Goal: Information Seeking & Learning: Learn about a topic

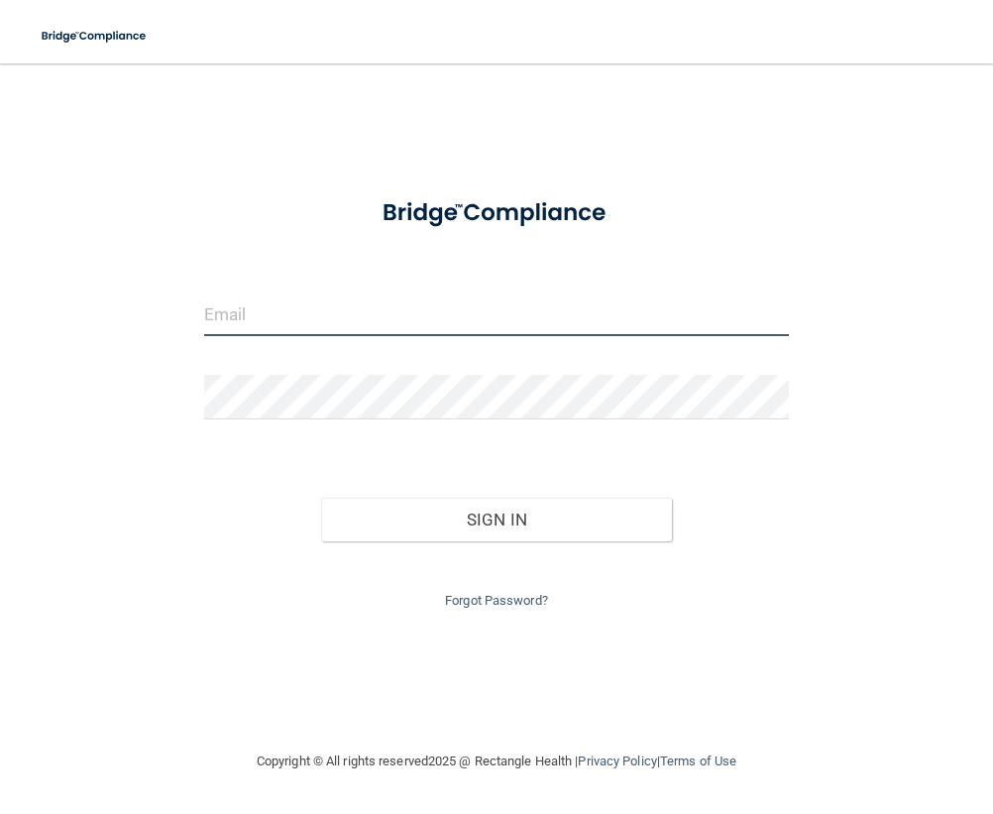
click at [395, 322] on input "email" at bounding box center [496, 313] width 585 height 45
type input "[PERSON_NAME][EMAIL_ADDRESS][PERSON_NAME][DOMAIN_NAME]"
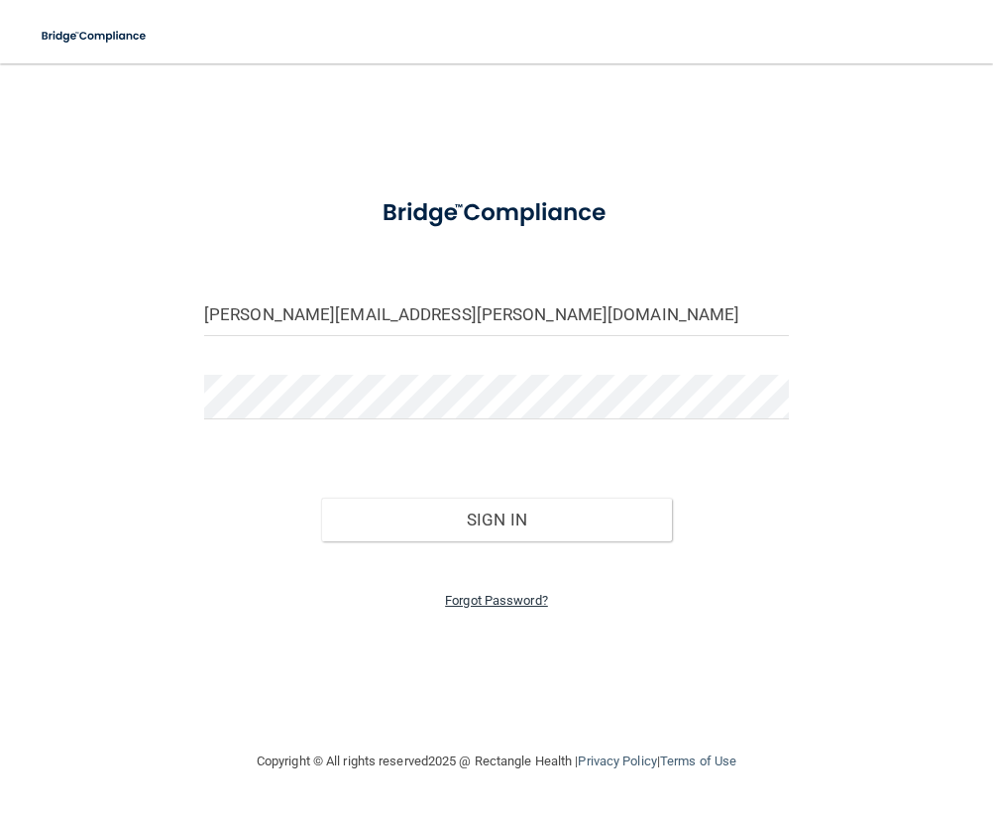
click at [513, 601] on link "Forgot Password?" at bounding box center [496, 600] width 103 height 15
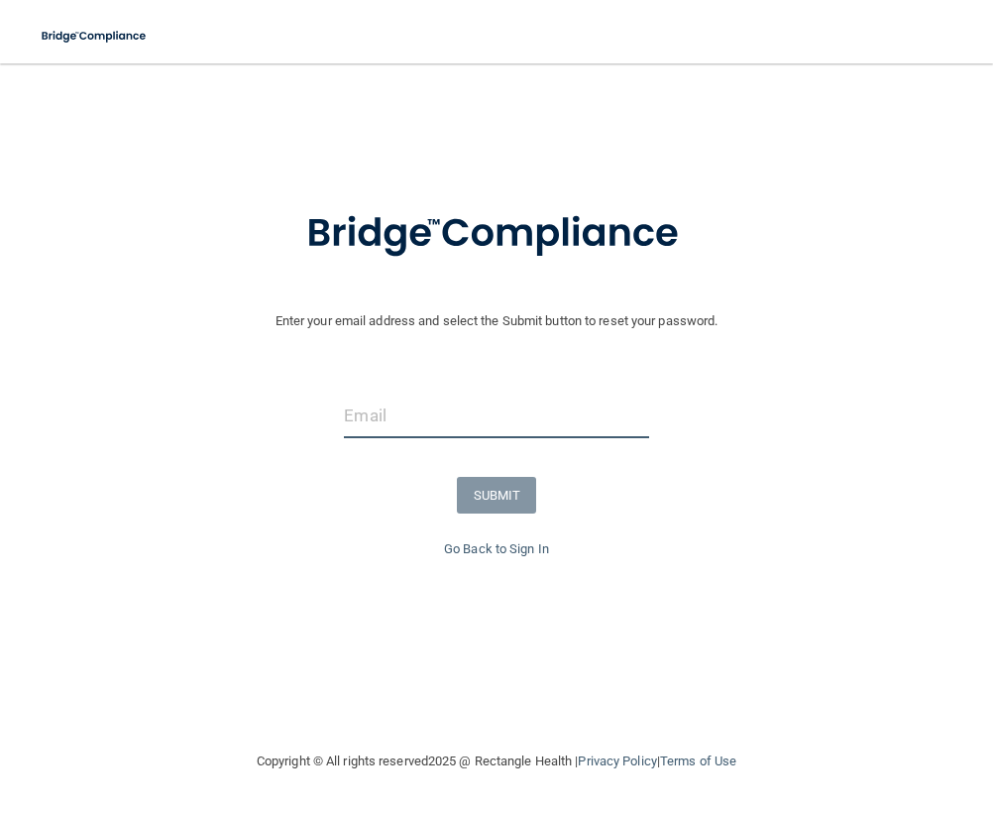
click at [419, 419] on input "email" at bounding box center [496, 416] width 304 height 45
type input "[PERSON_NAME][EMAIL_ADDRESS][PERSON_NAME][DOMAIN_NAME]"
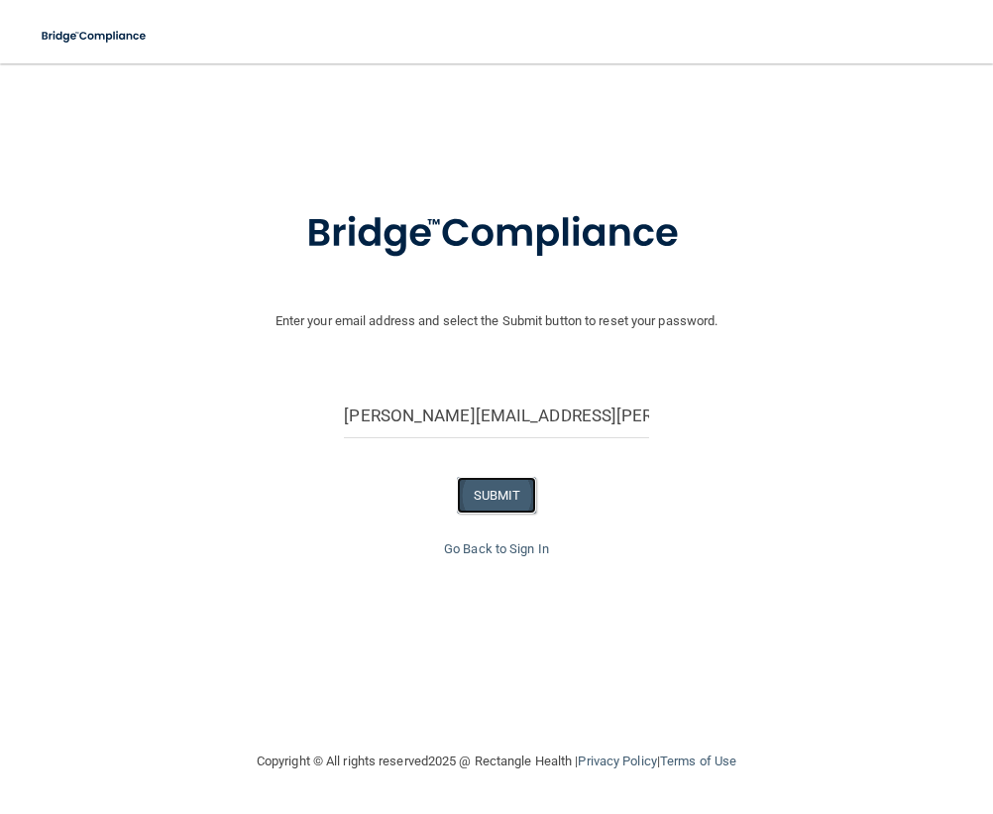
click at [506, 504] on button "SUBMIT" at bounding box center [497, 495] width 80 height 37
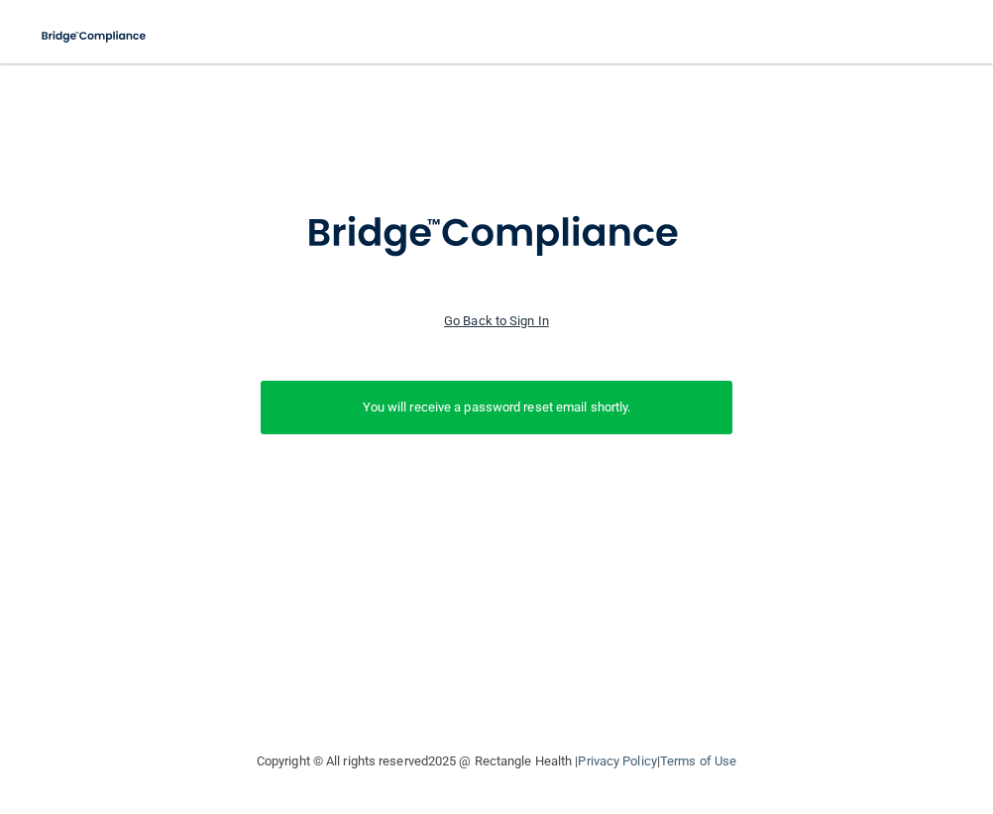
click at [540, 313] on link "Go Back to Sign In" at bounding box center [496, 320] width 105 height 15
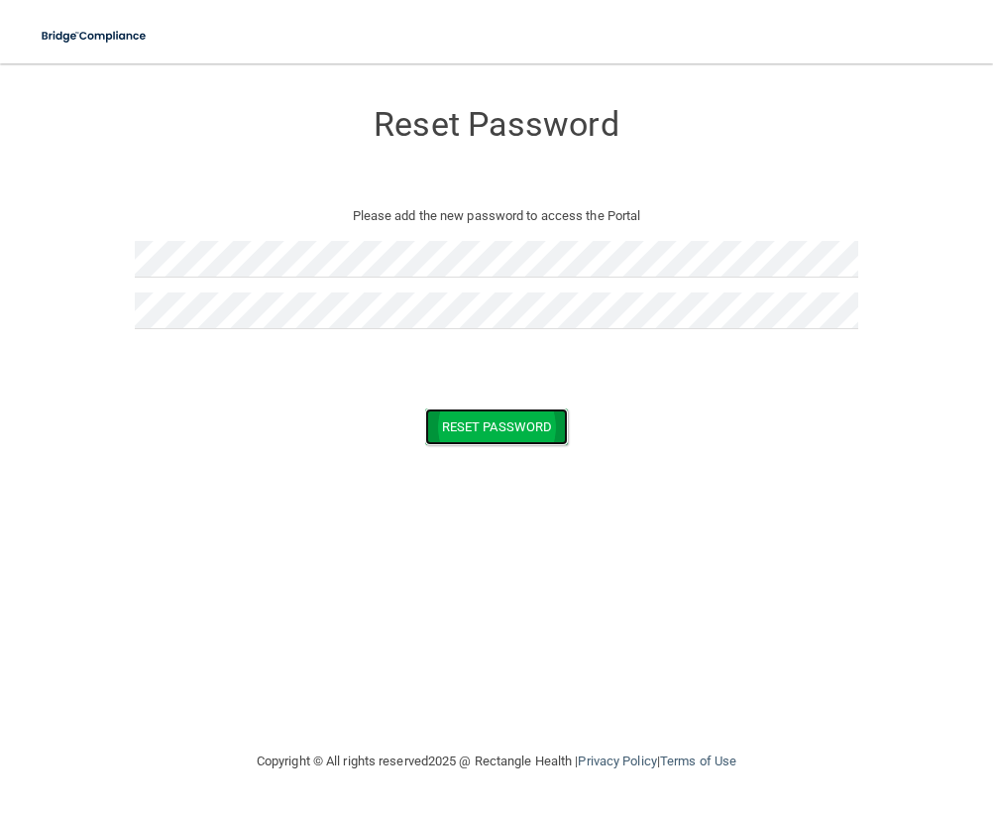
click at [498, 418] on button "Reset Password" at bounding box center [496, 426] width 143 height 37
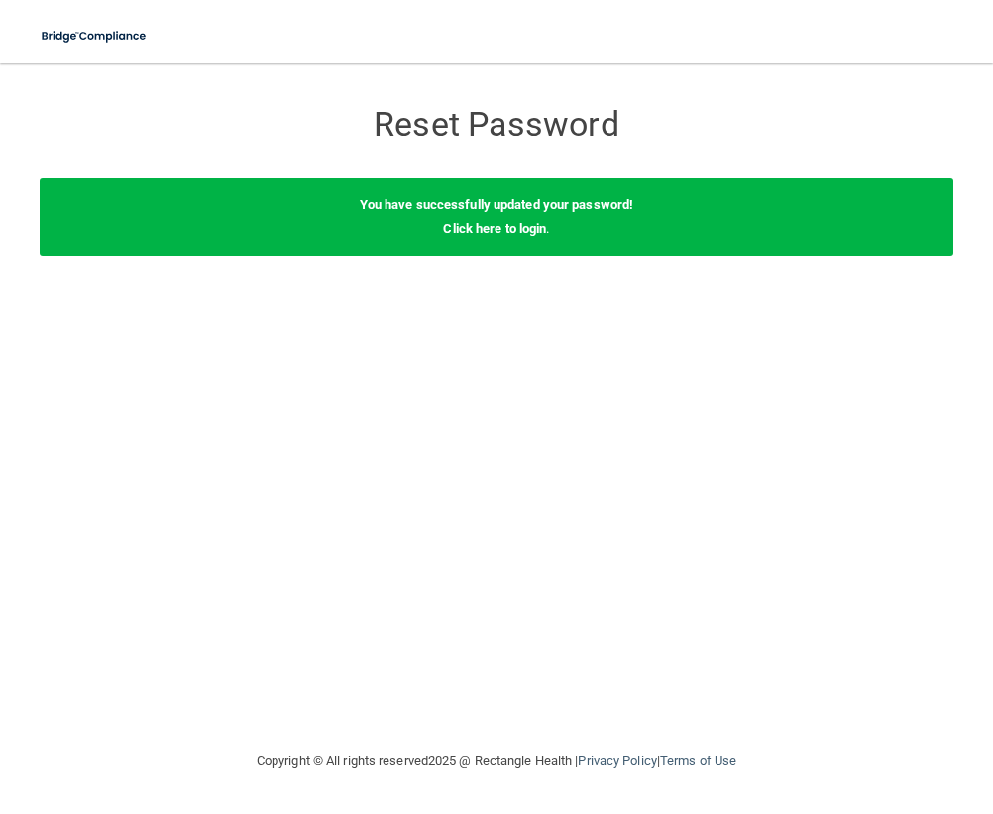
click at [665, 429] on div "Reset Password Reset Password You have successfully updated your password! Clic…" at bounding box center [497, 406] width 914 height 646
click at [497, 234] on link "Click here to login" at bounding box center [494, 228] width 103 height 15
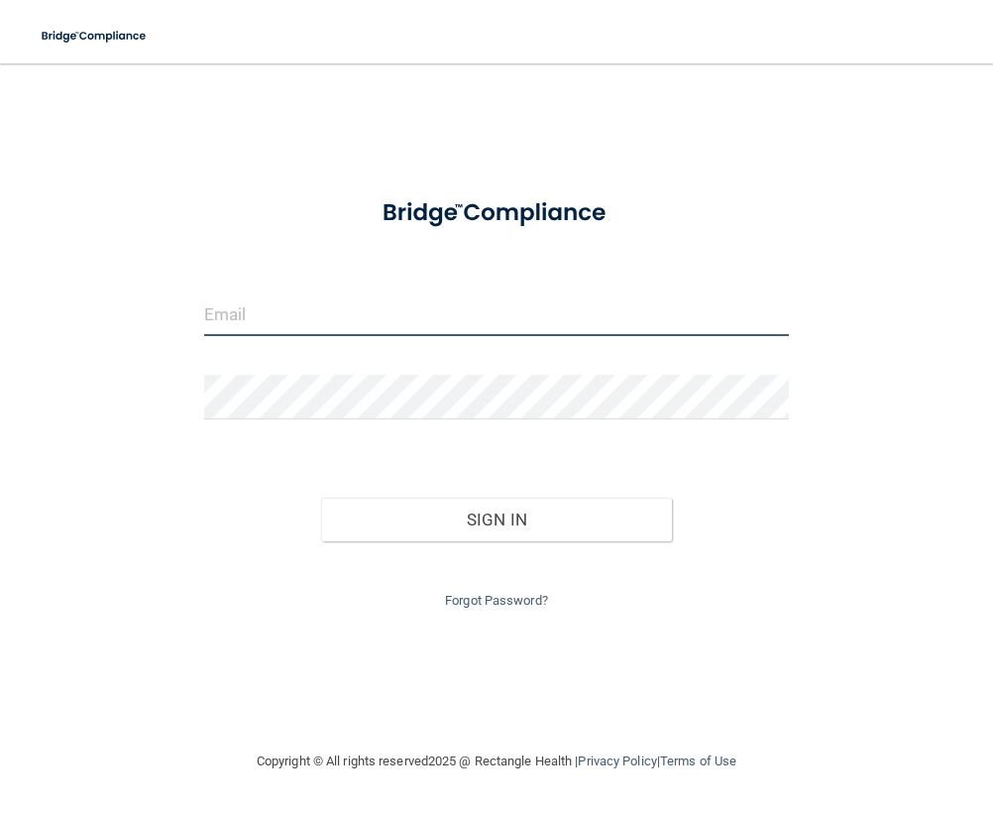
type input "[PERSON_NAME][EMAIL_ADDRESS][PERSON_NAME][DOMAIN_NAME]"
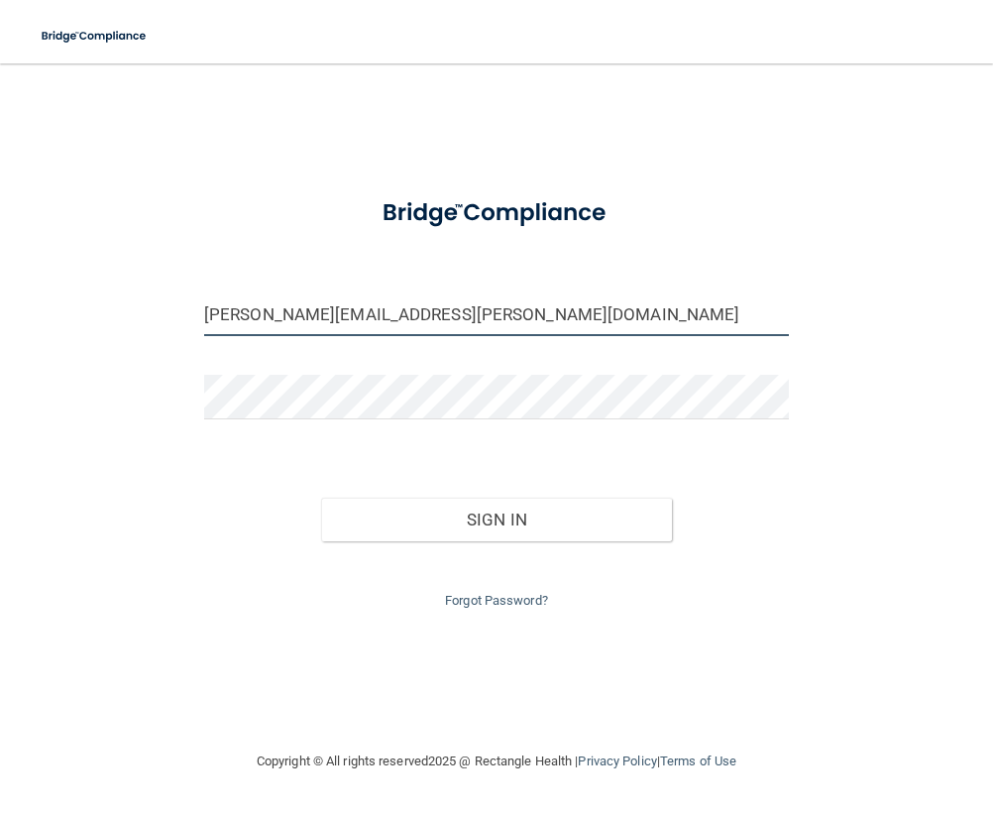
click at [441, 311] on input "[PERSON_NAME][EMAIL_ADDRESS][PERSON_NAME][DOMAIN_NAME]" at bounding box center [496, 313] width 585 height 45
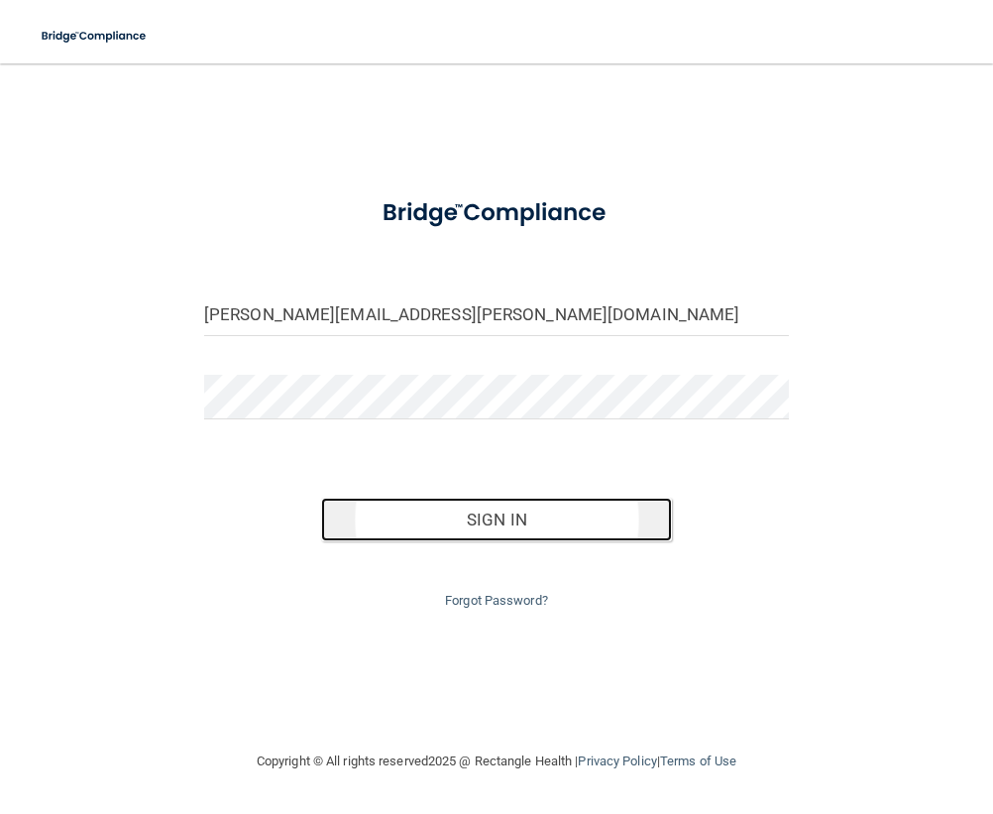
click at [493, 521] on button "Sign In" at bounding box center [496, 520] width 351 height 44
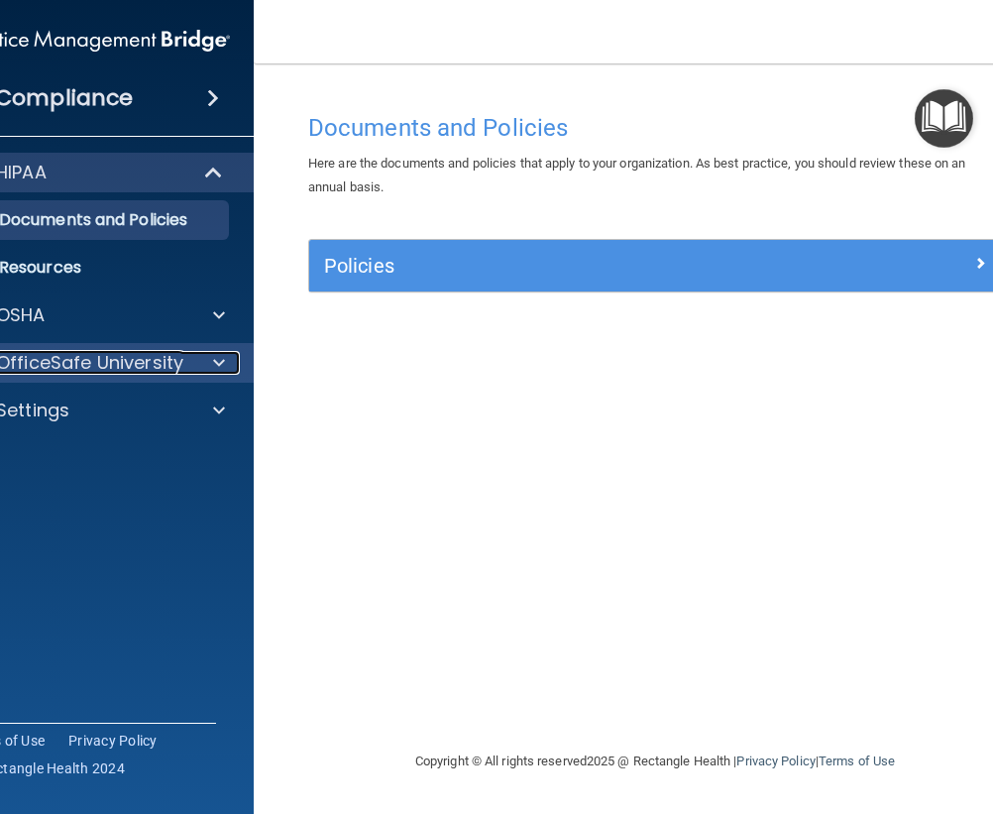
click at [133, 363] on p "OfficeSafe University" at bounding box center [89, 363] width 187 height 24
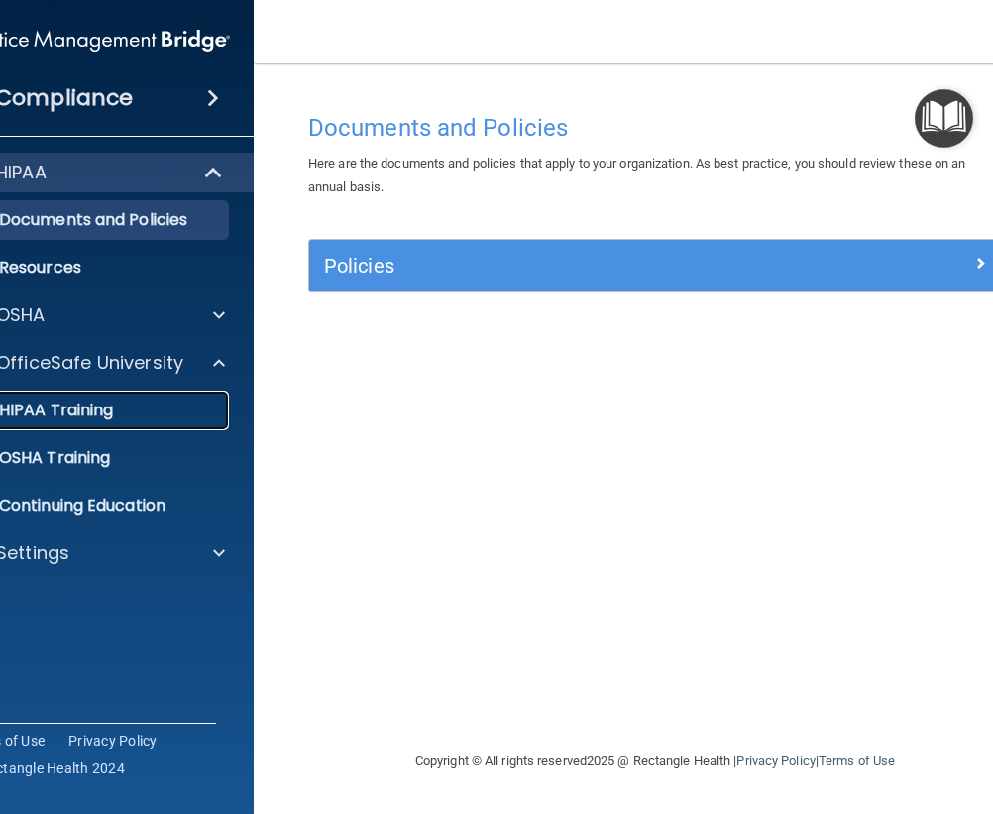
click at [133, 407] on div "HIPAA Training" at bounding box center [84, 410] width 271 height 20
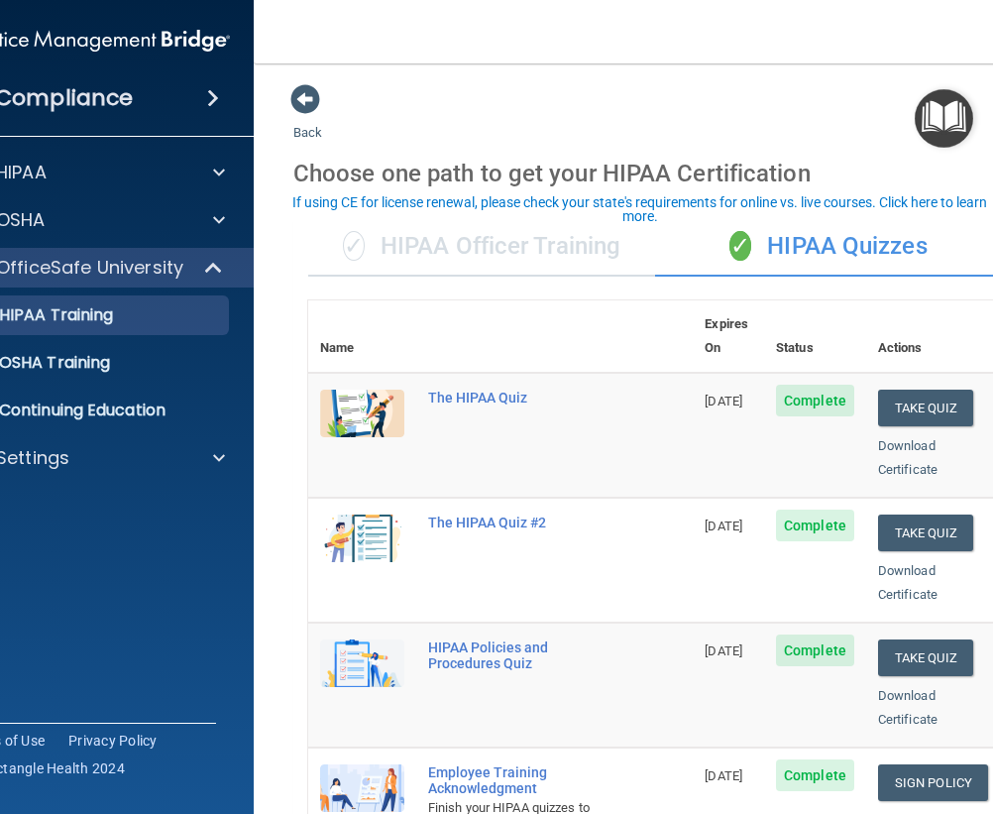
click at [509, 240] on div "✓ HIPAA Officer Training" at bounding box center [481, 246] width 347 height 59
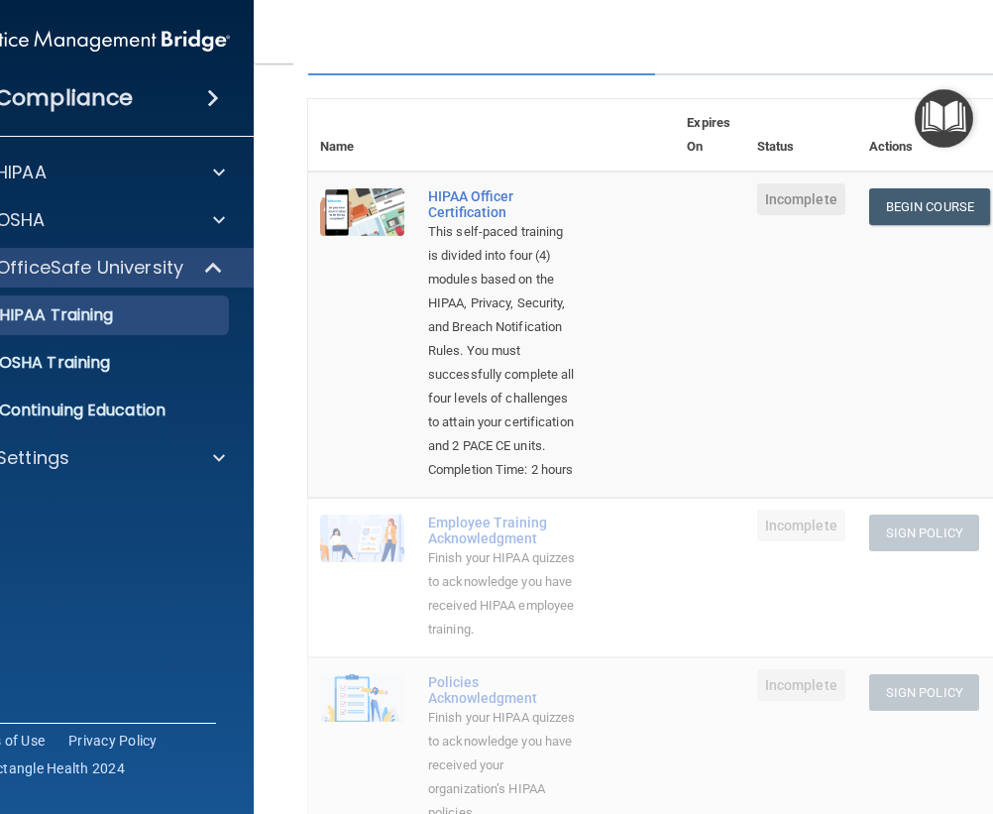
scroll to position [297, 0]
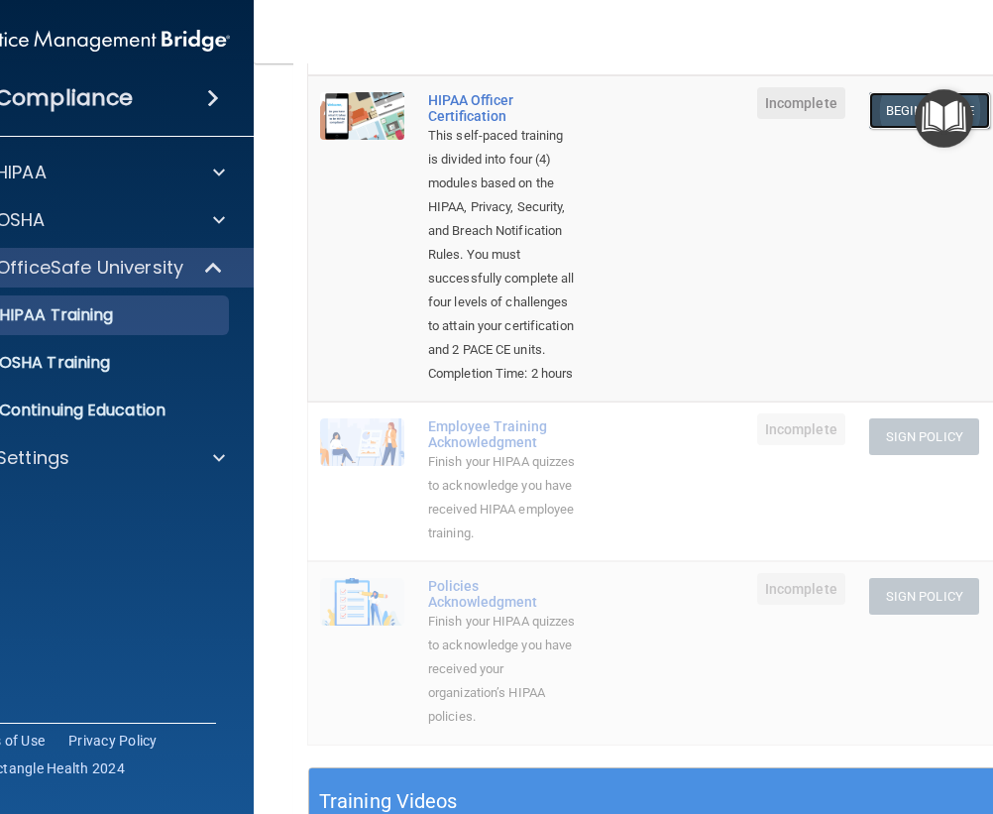
click at [909, 106] on link "Begin Course" at bounding box center [929, 110] width 121 height 37
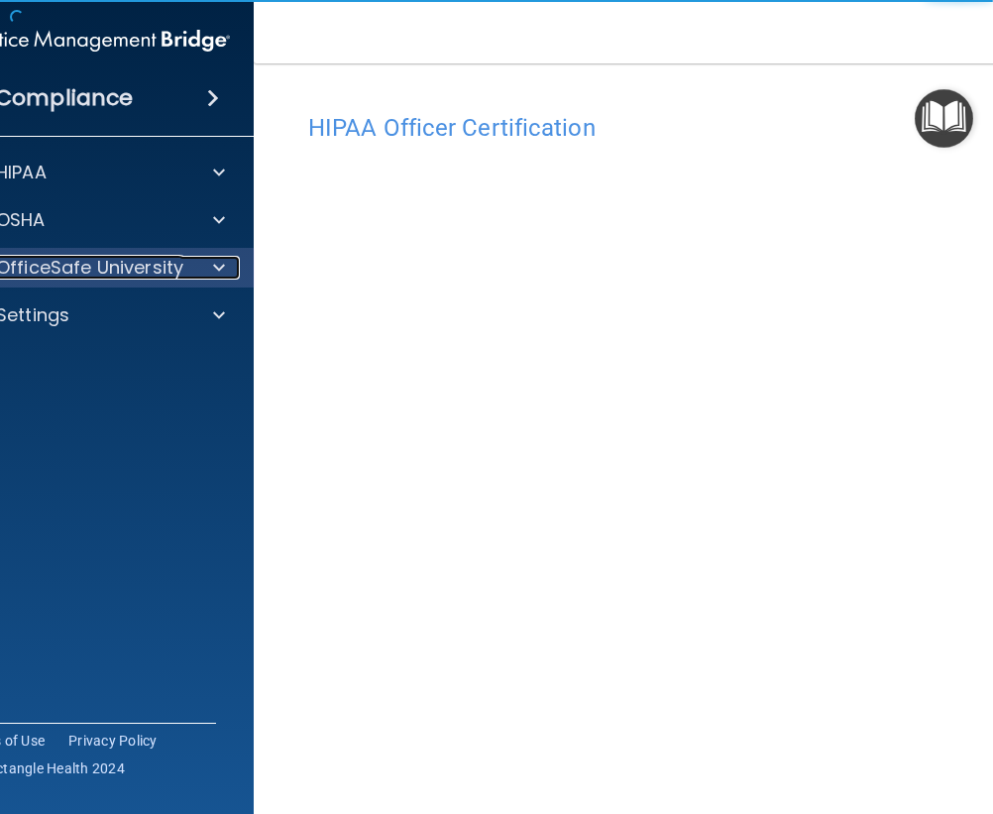
click at [113, 272] on p "OfficeSafe University" at bounding box center [89, 268] width 187 height 24
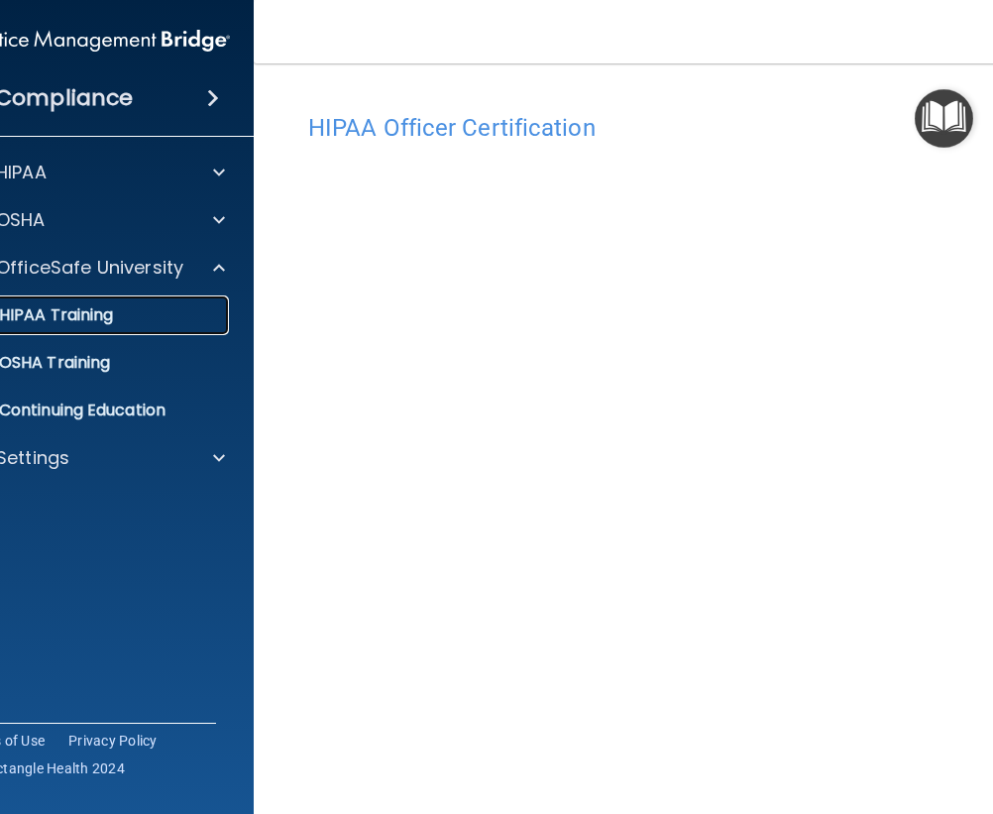
click at [106, 309] on p "HIPAA Training" at bounding box center [31, 315] width 164 height 20
